Goal: Task Accomplishment & Management: Use online tool/utility

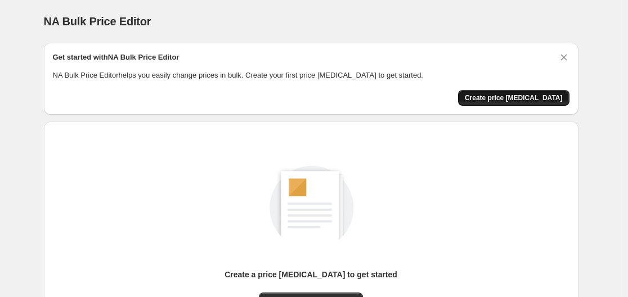
click at [548, 96] on span "Create price change job" at bounding box center [513, 97] width 98 height 9
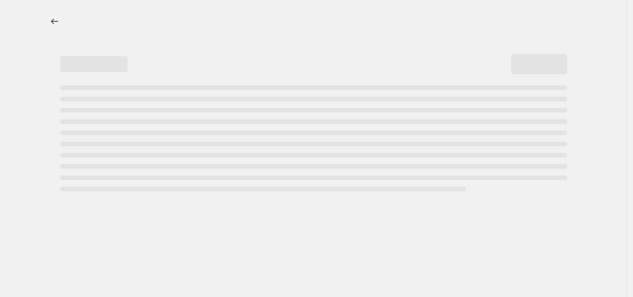
select select "percentage"
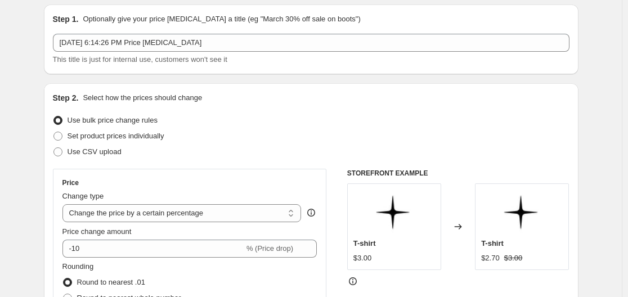
scroll to position [112, 0]
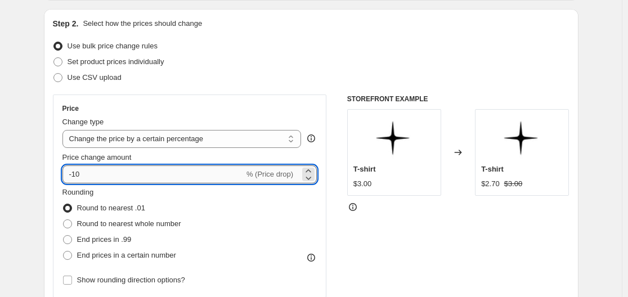
click at [115, 182] on input "-10" at bounding box center [153, 174] width 182 height 18
type input "-1"
type input "-50"
click at [99, 236] on span "End prices in .99" at bounding box center [104, 239] width 55 height 8
click at [64, 236] on input "End prices in .99" at bounding box center [63, 235] width 1 height 1
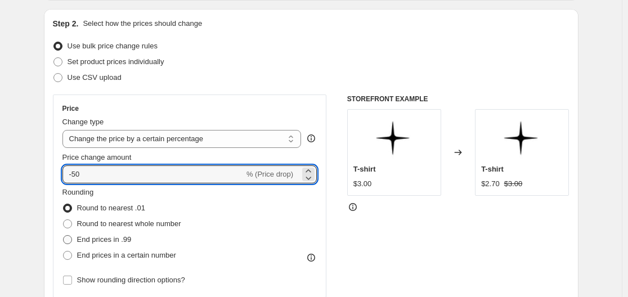
radio input "true"
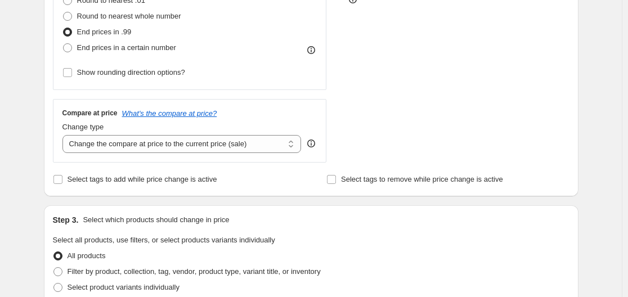
scroll to position [337, 0]
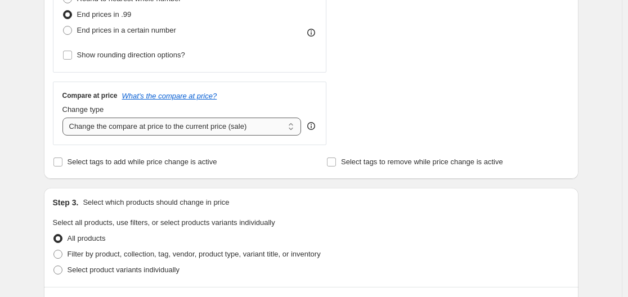
click at [124, 130] on select "Change the compare at price to the current price (sale) Change the compare at p…" at bounding box center [181, 127] width 239 height 18
click at [115, 137] on div "Compare at price What's the compare at price? Change type Change the compare at…" at bounding box center [190, 113] width 274 height 63
click at [116, 129] on select "Change the compare at price to the current price (sale) Change the compare at p…" at bounding box center [181, 127] width 239 height 18
select select "remove"
click at [65, 118] on select "Change the compare at price to the current price (sale) Change the compare at p…" at bounding box center [181, 127] width 239 height 18
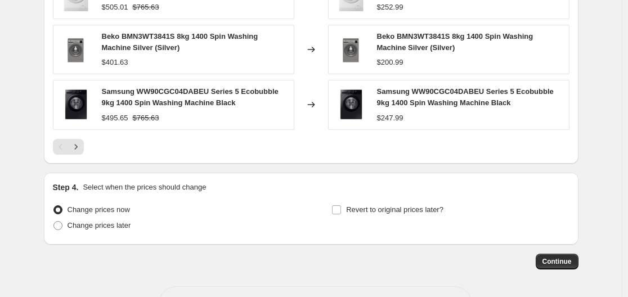
scroll to position [842, 0]
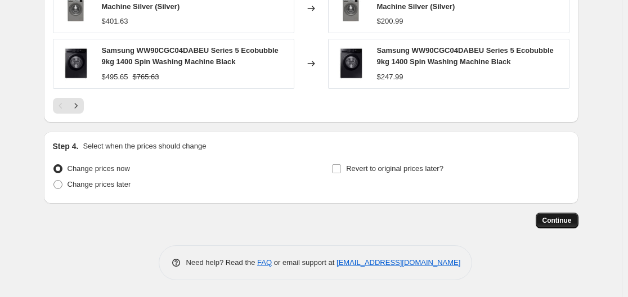
click at [571, 220] on span "Continue" at bounding box center [556, 220] width 29 height 9
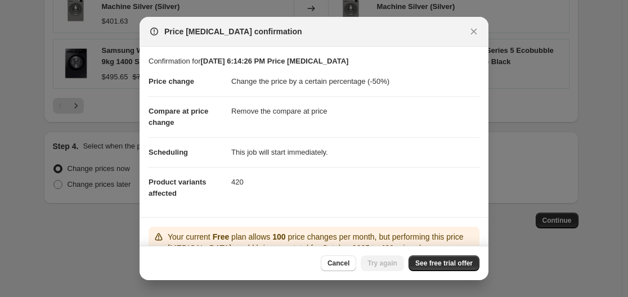
scroll to position [96, 0]
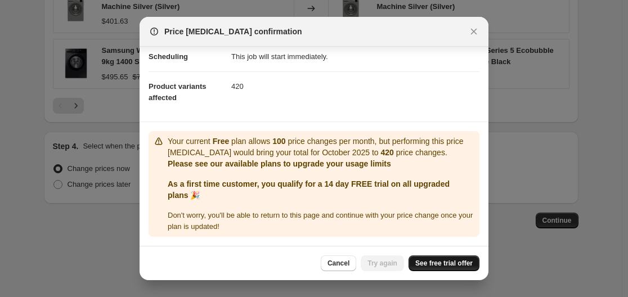
click at [453, 261] on span "See free trial offer" at bounding box center [443, 263] width 57 height 9
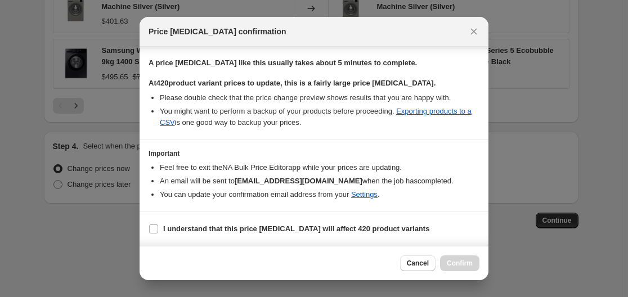
scroll to position [181, 0]
click at [155, 229] on input "I understand that this price change job will affect 420 product variants" at bounding box center [153, 228] width 9 height 9
checkbox input "true"
click at [445, 265] on button "Confirm" at bounding box center [459, 263] width 39 height 16
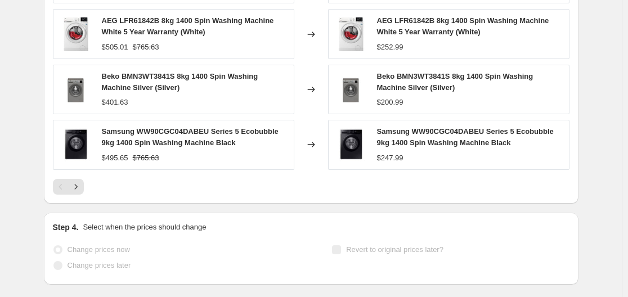
scroll to position [871, 0]
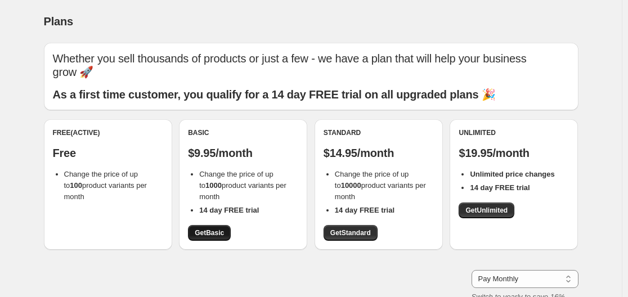
click at [216, 230] on span "Get Basic" at bounding box center [209, 232] width 29 height 9
